Goal: Task Accomplishment & Management: Manage account settings

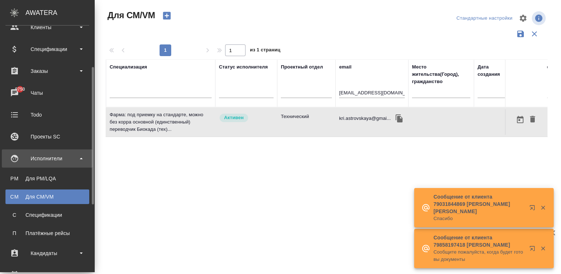
scroll to position [55, 0]
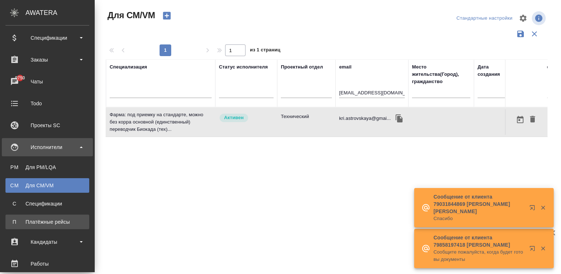
click at [38, 226] on link "П Платёжные рейсы" at bounding box center [47, 222] width 84 height 15
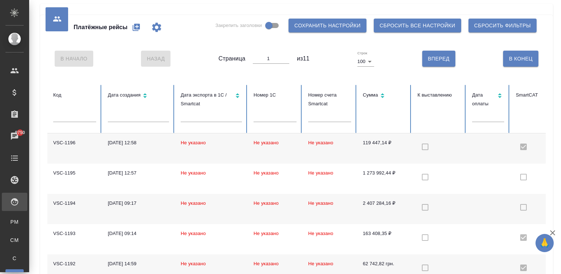
click at [278, 154] on td "Не указано" at bounding box center [275, 148] width 55 height 30
click at [243, 149] on td "Не указано" at bounding box center [211, 148] width 73 height 30
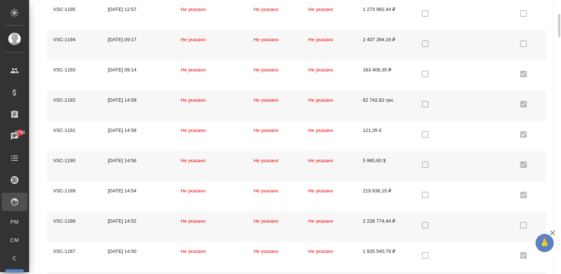
scroll to position [175, 0]
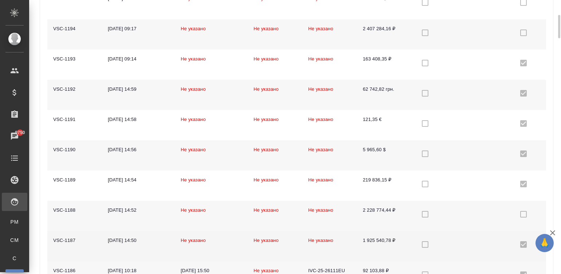
click at [351, 246] on td "Не указано" at bounding box center [330, 246] width 55 height 30
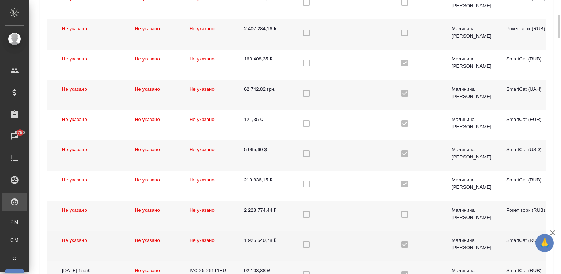
scroll to position [0, 201]
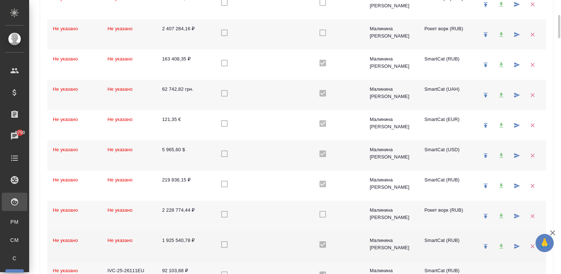
click at [496, 242] on div at bounding box center [502, 246] width 16 height 19
click at [252, 245] on td at bounding box center [238, 246] width 55 height 30
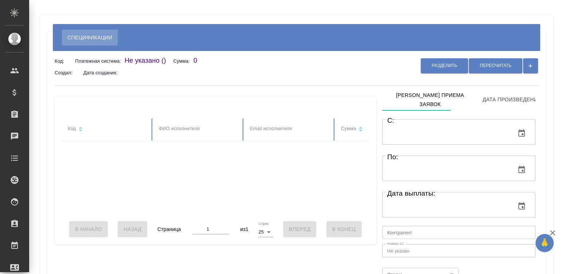
type input "[DATE] 00:00"
type input "[DATE] 23:59"
type input "notPayed"
type input "1925540.7816999995"
type input "RUB"
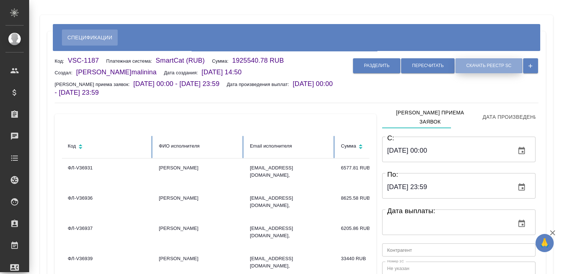
click at [469, 66] on span "Скачать реестр SC" at bounding box center [489, 66] width 45 height 6
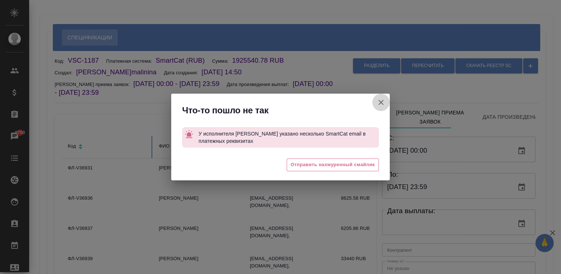
click at [379, 102] on icon "button" at bounding box center [381, 102] width 9 height 9
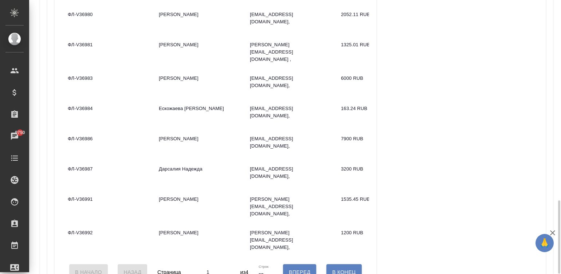
scroll to position [753, 0]
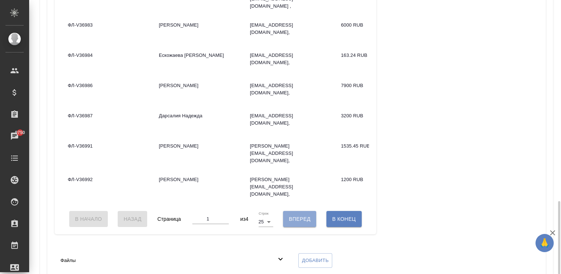
click at [304, 215] on span "Вперед" at bounding box center [300, 219] width 22 height 9
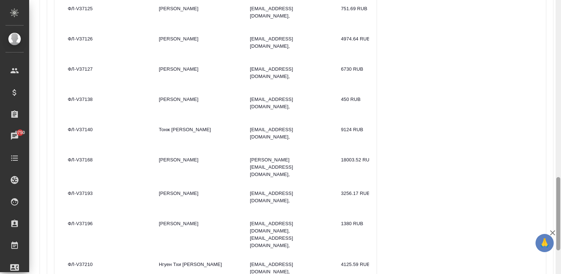
drag, startPoint x: 559, startPoint y: 208, endPoint x: 557, endPoint y: 186, distance: 21.7
click at [557, 186] on div at bounding box center [559, 213] width 4 height 73
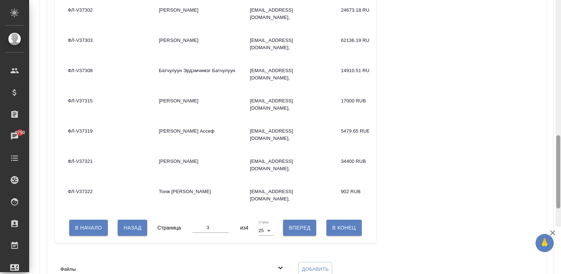
scroll to position [753, 0]
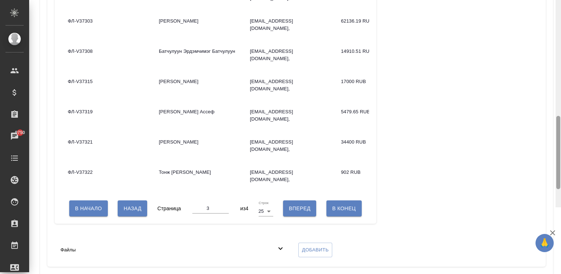
drag, startPoint x: 557, startPoint y: 197, endPoint x: 580, endPoint y: 220, distance: 32.5
click at [561, 220] on html "🙏 .cls-1 fill:#fff; AWATERA Малинина Мария m.malinina Клиенты Спецификации Зака…" at bounding box center [280, 137] width 561 height 274
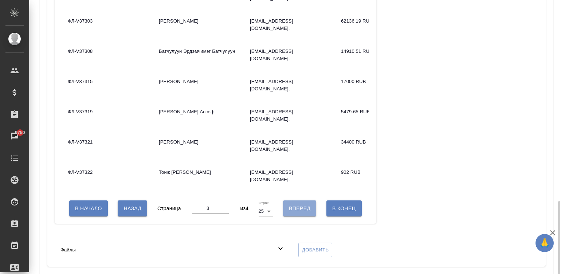
click at [296, 204] on span "Вперед" at bounding box center [300, 208] width 22 height 9
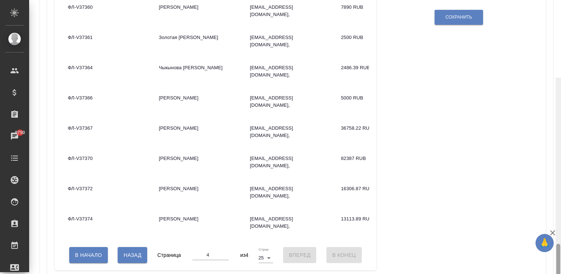
scroll to position [420, 0]
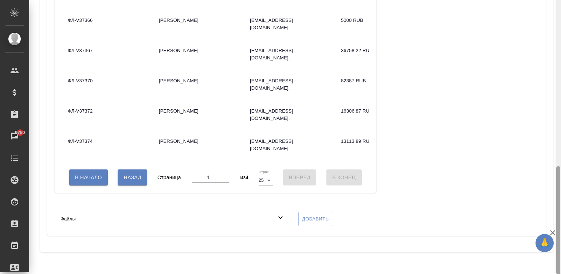
drag, startPoint x: 559, startPoint y: 211, endPoint x: 562, endPoint y: 138, distance: 73.3
click at [561, 138] on html "🙏 .cls-1 fill:#fff; AWATERA Малинина Мария m.malinina Клиенты Спецификации Зака…" at bounding box center [280, 137] width 561 height 274
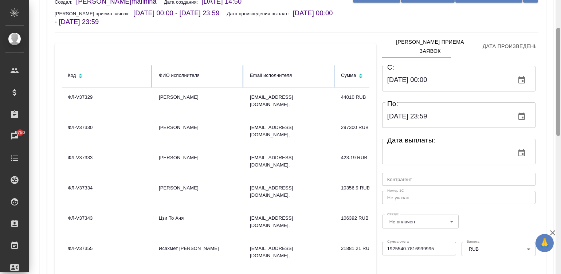
scroll to position [86, 0]
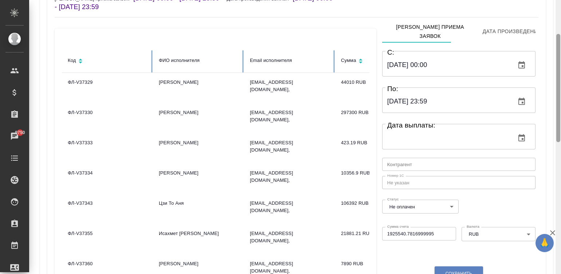
drag, startPoint x: 558, startPoint y: 186, endPoint x: 535, endPoint y: 53, distance: 134.3
click at [535, 53] on div "Спецификации Код: VSC-1187 Платежная система: SmartCat (RUB) Сумма: 1925540.78 …" at bounding box center [295, 137] width 532 height 274
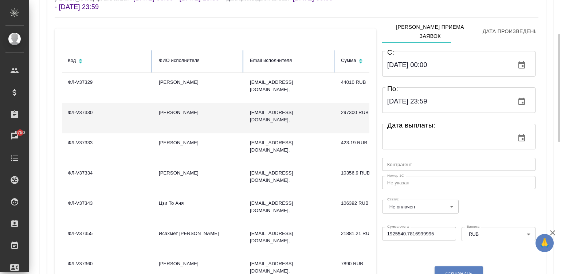
click at [208, 124] on td "[PERSON_NAME]" at bounding box center [198, 118] width 91 height 30
drag, startPoint x: 247, startPoint y: 114, endPoint x: 215, endPoint y: 118, distance: 31.9
click at [215, 118] on td "[PERSON_NAME]" at bounding box center [198, 118] width 91 height 30
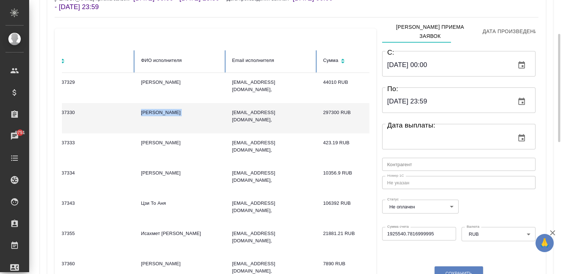
scroll to position [0, 85]
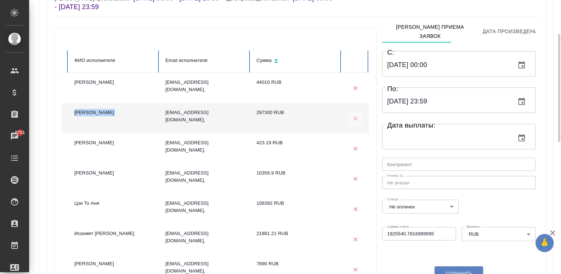
click at [354, 117] on icon "button" at bounding box center [355, 118] width 7 height 7
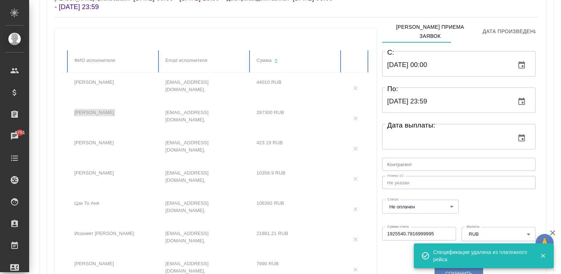
type input "1"
type input "1628240.7816999995"
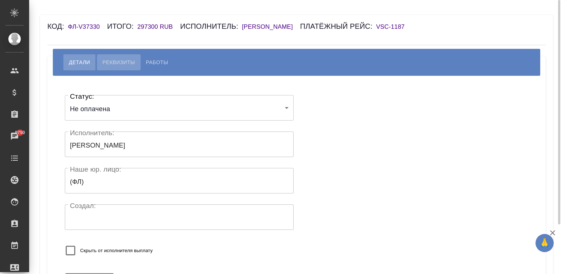
click at [115, 62] on span "Реквизиты" at bounding box center [118, 62] width 32 height 9
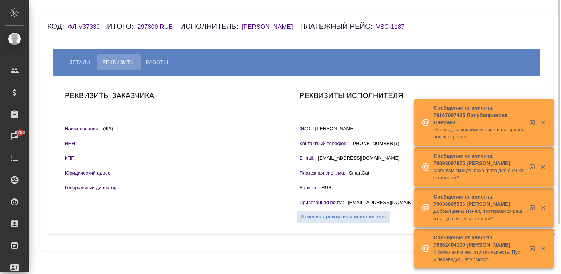
click at [290, 24] on h6 "Хакимов Валиджон" at bounding box center [271, 26] width 58 height 7
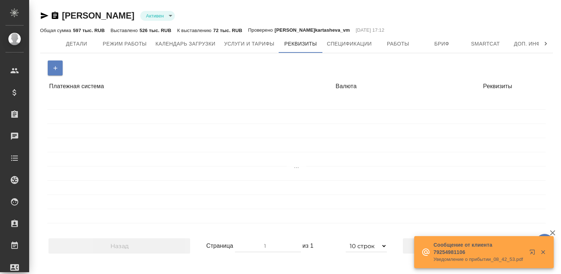
select select "10"
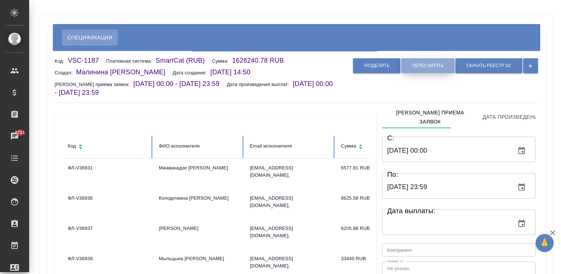
click at [431, 69] on button "Пересчитать" at bounding box center [428, 65] width 54 height 15
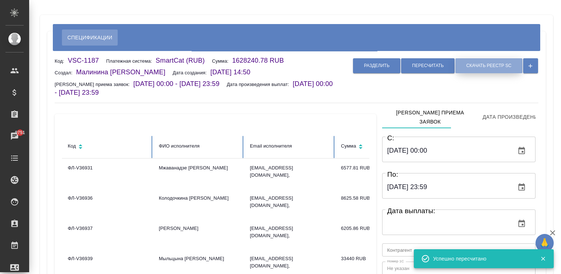
click at [487, 65] on span "Скачать реестр SC" at bounding box center [489, 66] width 45 height 6
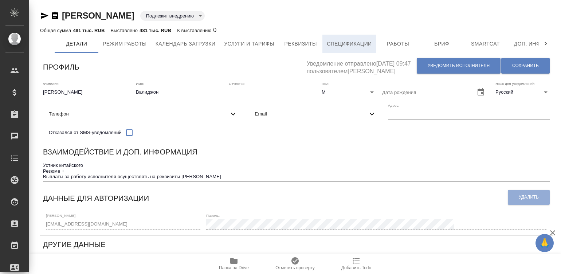
click at [354, 41] on span "Спецификации" at bounding box center [349, 43] width 45 height 9
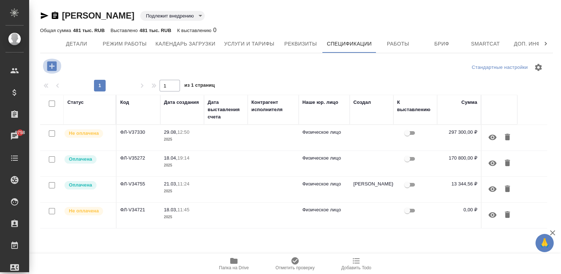
click at [50, 62] on icon "button" at bounding box center [51, 65] width 9 height 9
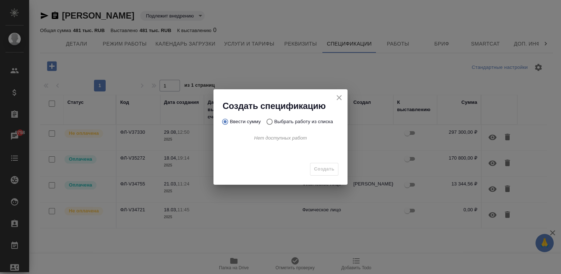
click at [268, 120] on input "Выбрать работу из списка" at bounding box center [269, 122] width 12 height 14
radio input "true"
radio input "false"
click at [337, 95] on icon "close" at bounding box center [339, 97] width 9 height 9
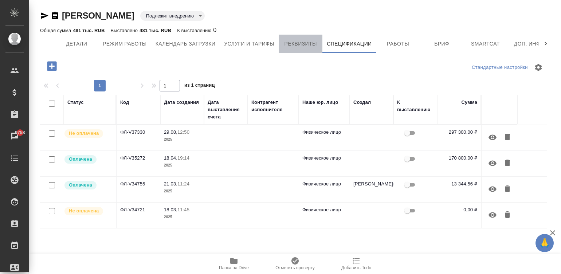
click at [297, 43] on span "Реквизиты" at bounding box center [300, 43] width 35 height 9
select select "10"
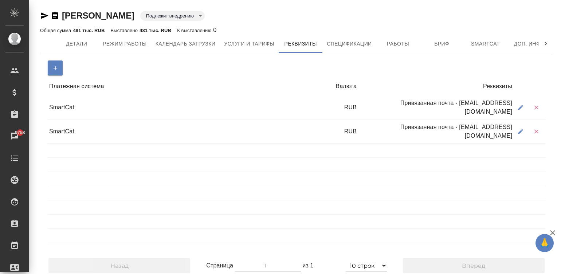
click at [433, 160] on div at bounding box center [437, 165] width 156 height 14
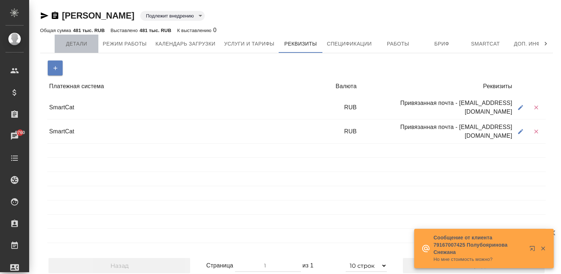
click at [82, 40] on span "Детали" at bounding box center [76, 43] width 35 height 9
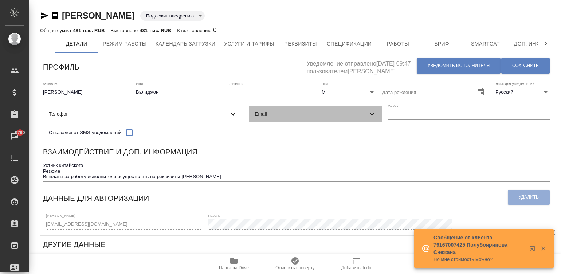
click at [255, 118] on span "Email" at bounding box center [311, 113] width 113 height 7
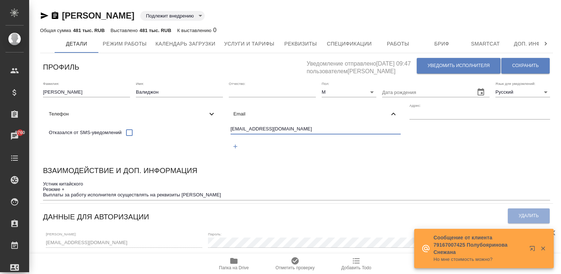
click at [231, 134] on input "[EMAIL_ADDRESS][DOMAIN_NAME]" at bounding box center [316, 129] width 171 height 9
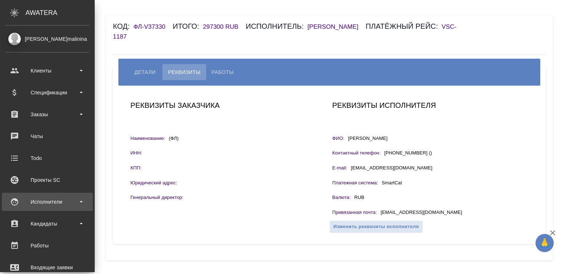
click at [13, 198] on div "Исполнители" at bounding box center [47, 201] width 84 height 11
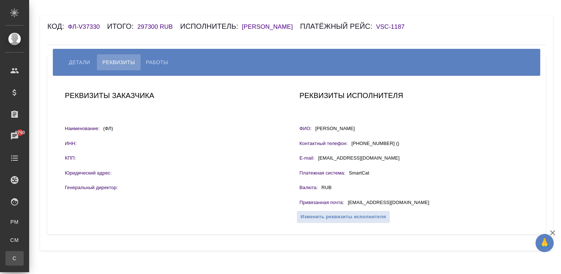
click at [63, 259] on div ".cls-1 fill:#fff; AWATERA [PERSON_NAME][PERSON_NAME] Спецификации Заказы 9760 Ч…" at bounding box center [280, 137] width 561 height 274
